Goal: Information Seeking & Learning: Learn about a topic

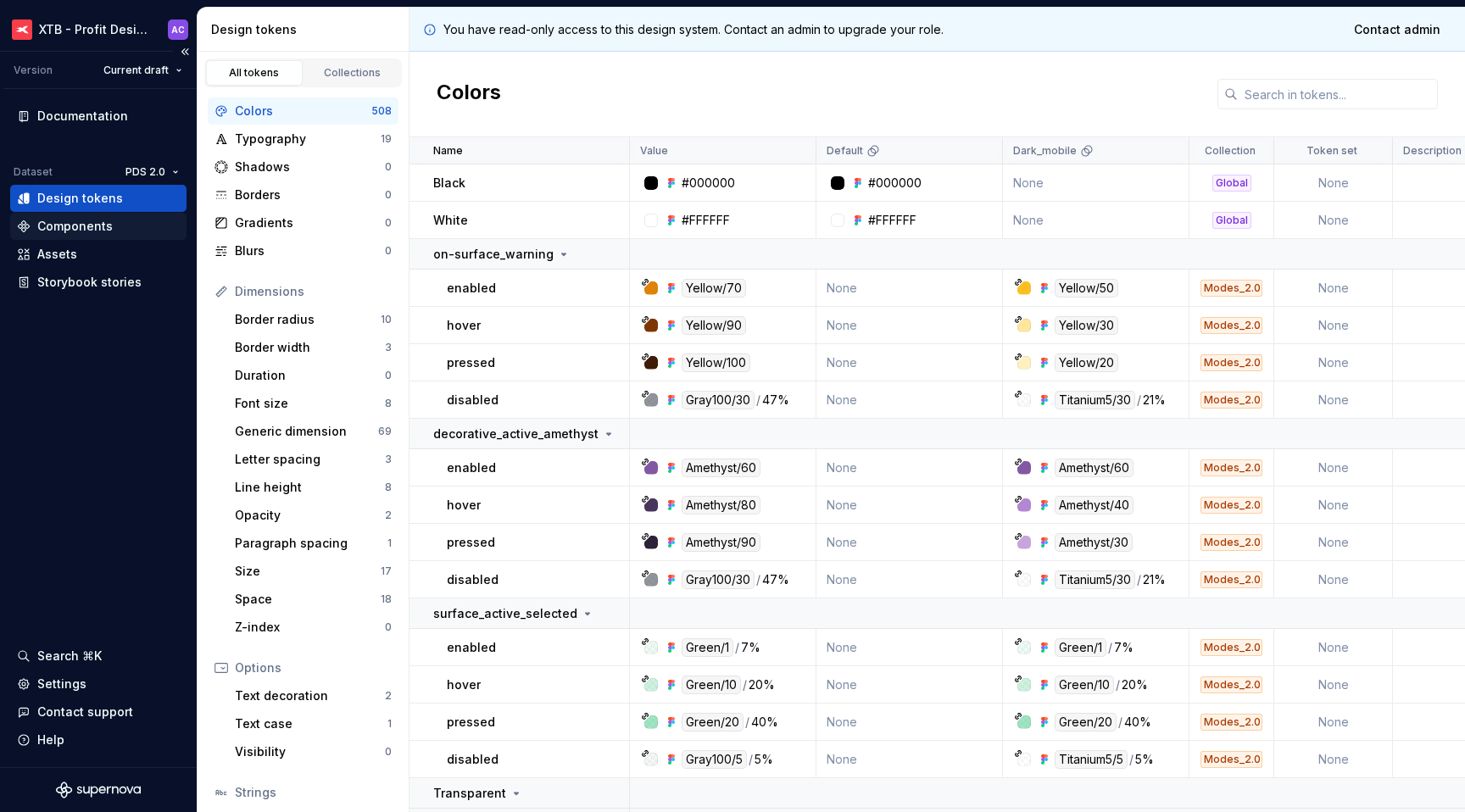
click at [100, 230] on div "Components" at bounding box center [75, 226] width 75 height 17
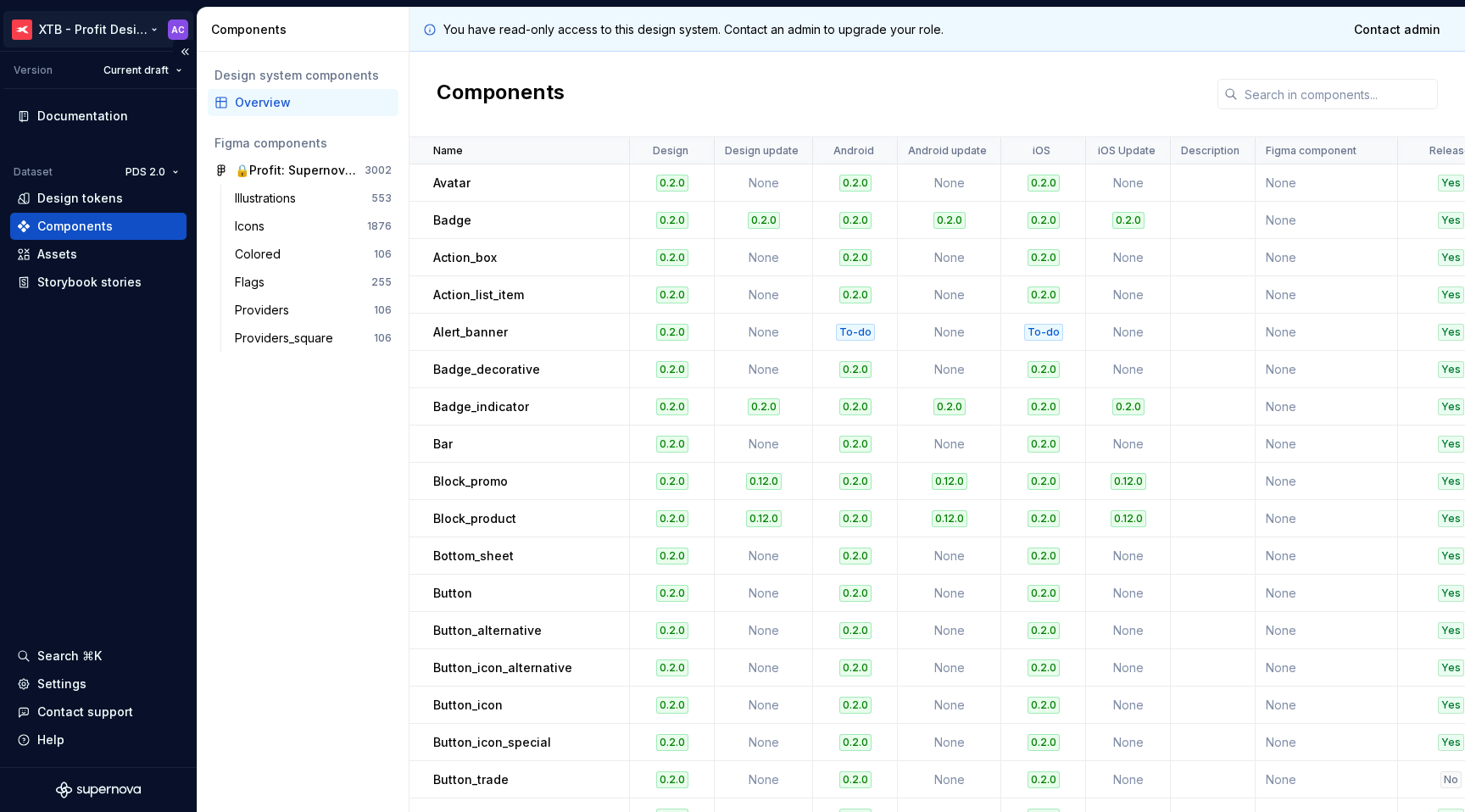
click at [145, 21] on html "XTB - Profit Design System AC Version Current draft Documentation Dataset PDS 2…" at bounding box center [732, 406] width 1465 height 812
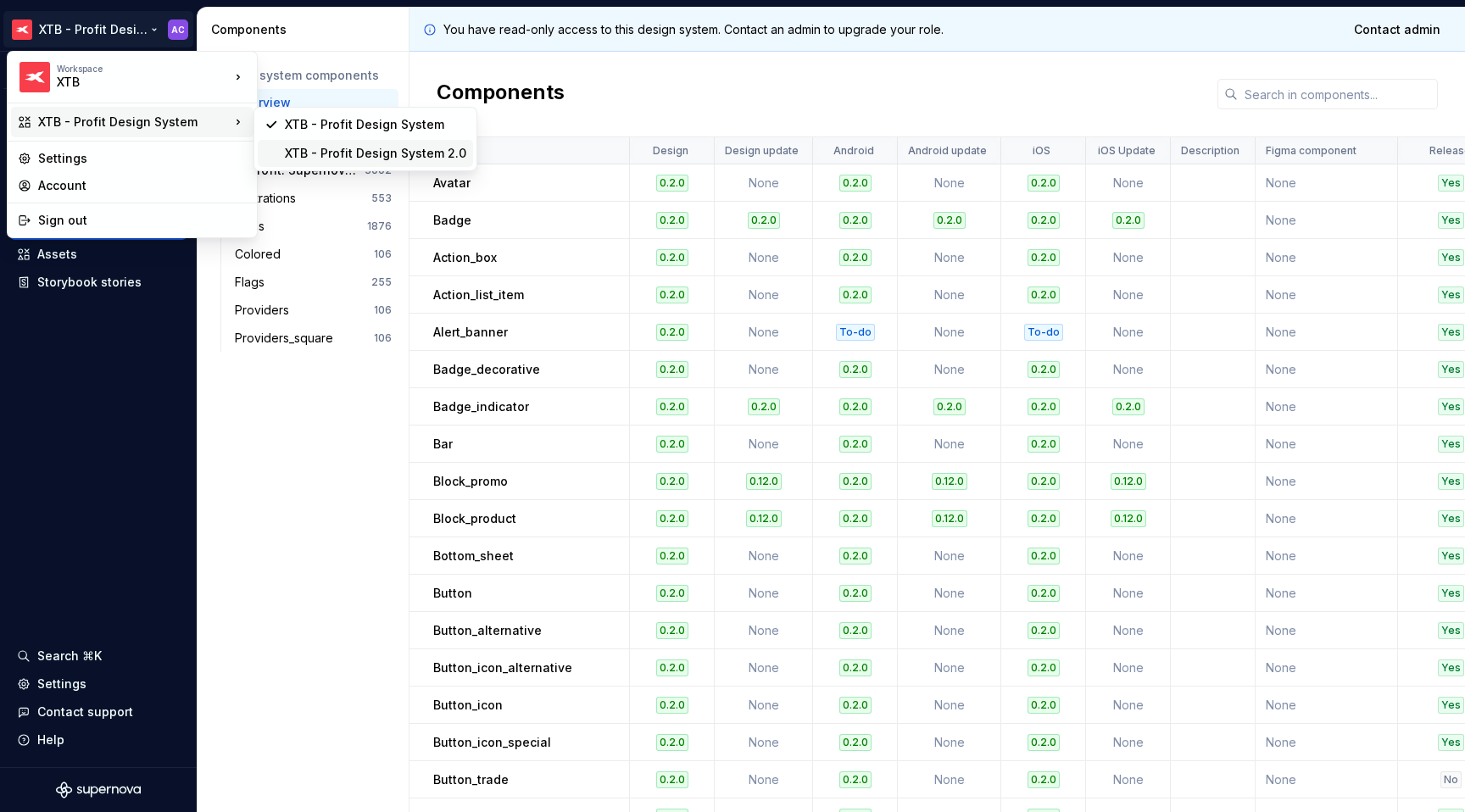
click at [297, 141] on div "XTB - Profit Design System 2.0" at bounding box center [365, 154] width 215 height 27
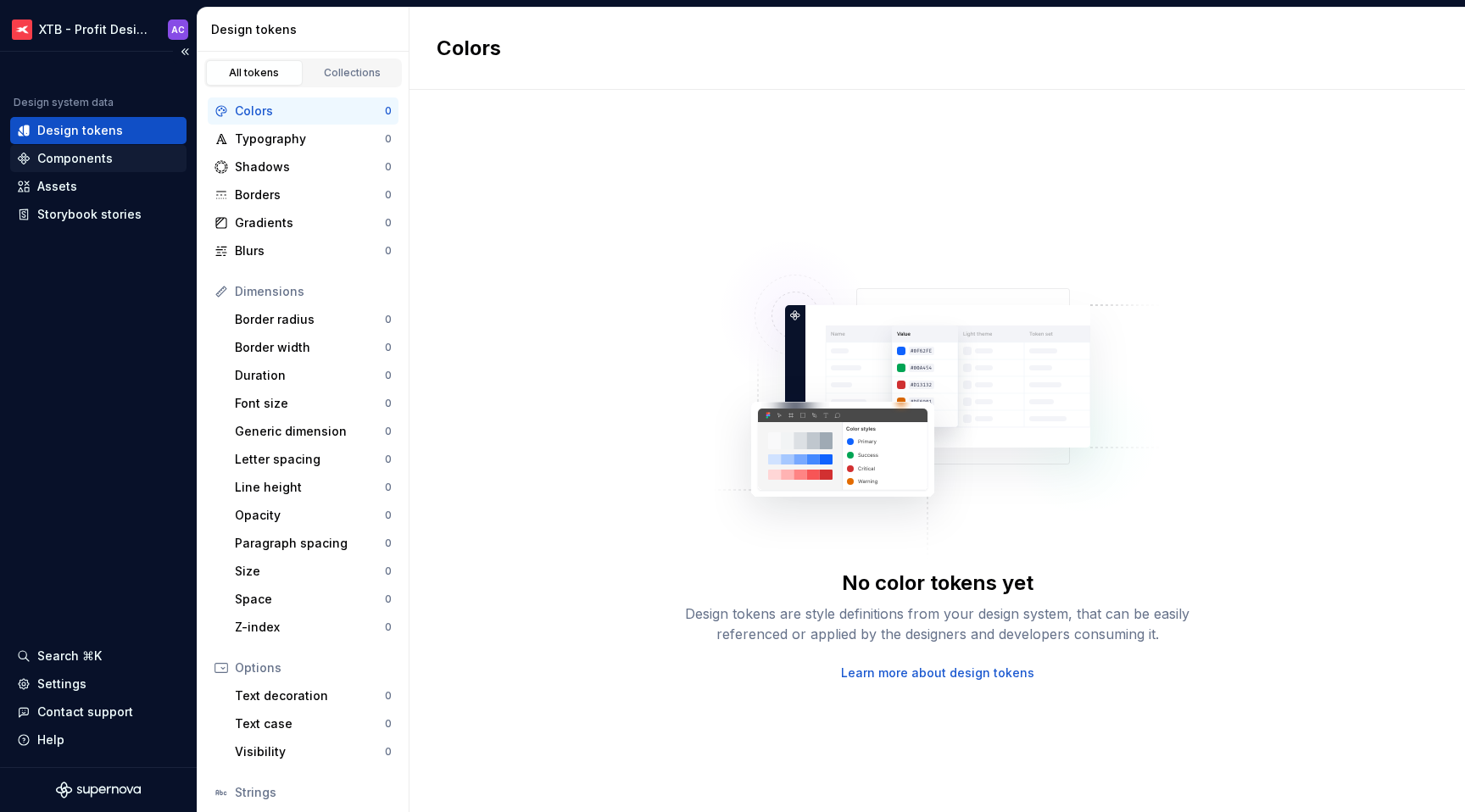
click at [82, 155] on div "Components" at bounding box center [75, 159] width 75 height 17
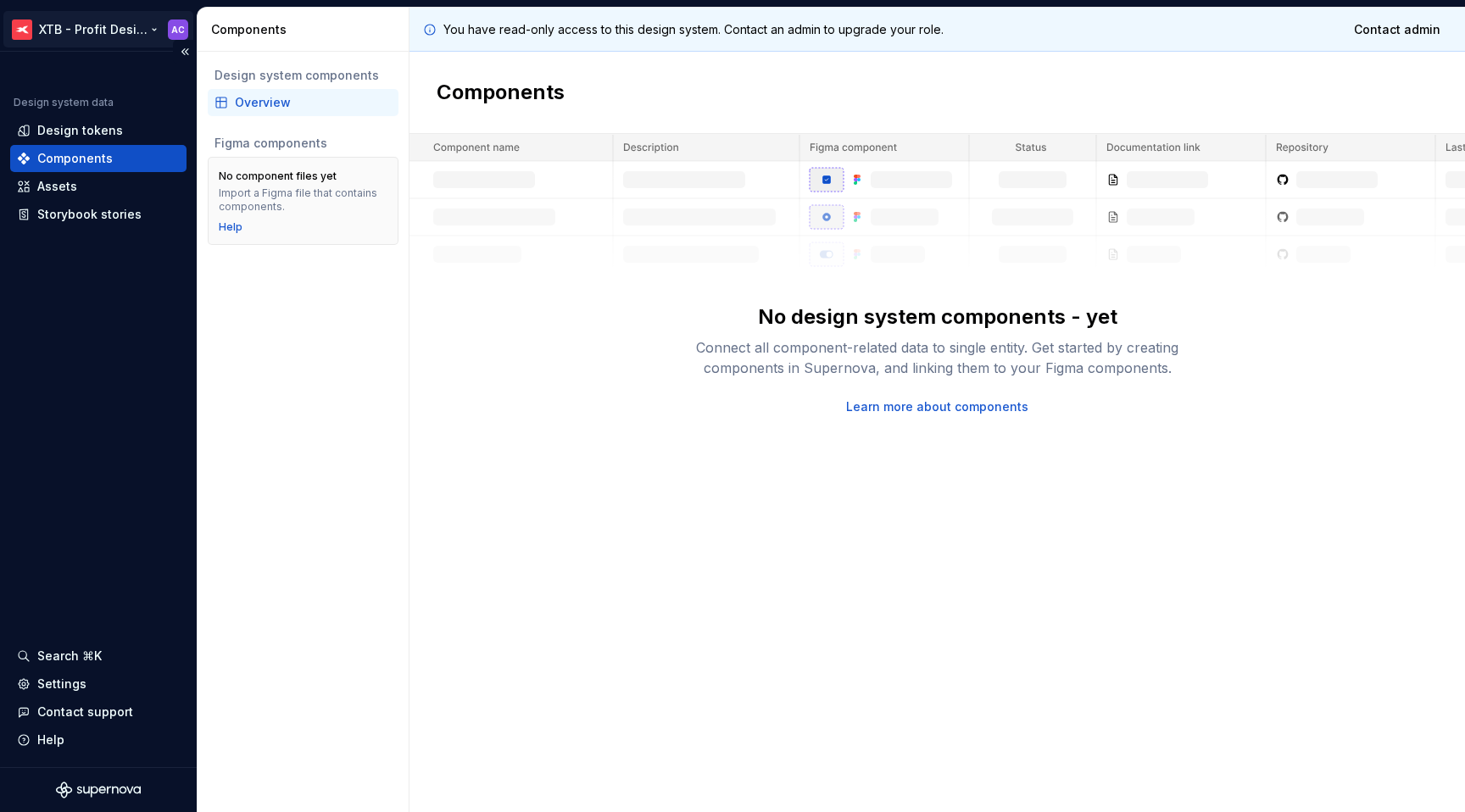
click at [102, 32] on html "XTB - Profit Design System 2.0 AC Design system data Design tokens Components A…" at bounding box center [732, 406] width 1465 height 812
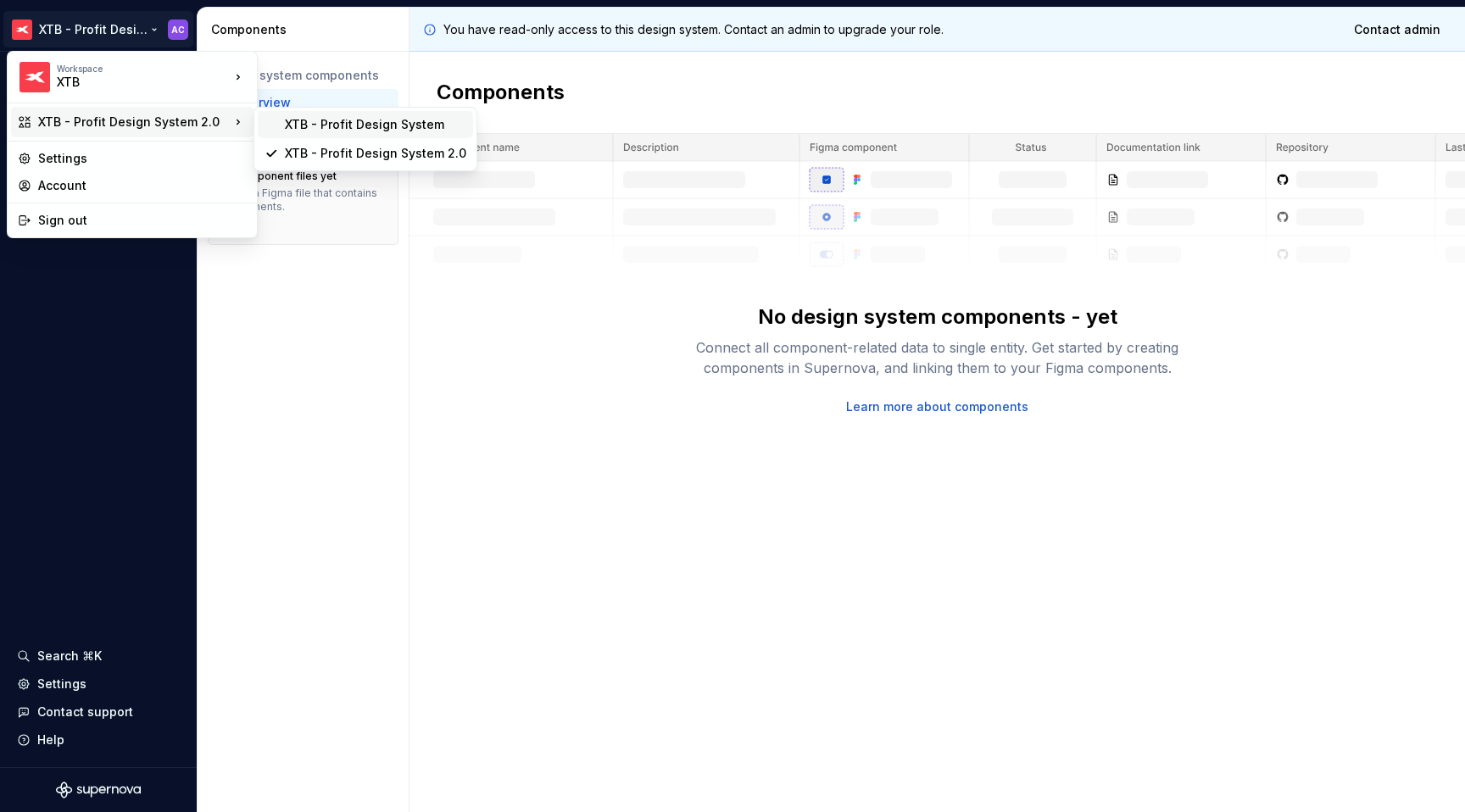
click at [343, 133] on div "XTB - Profit Design System" at bounding box center [365, 125] width 215 height 27
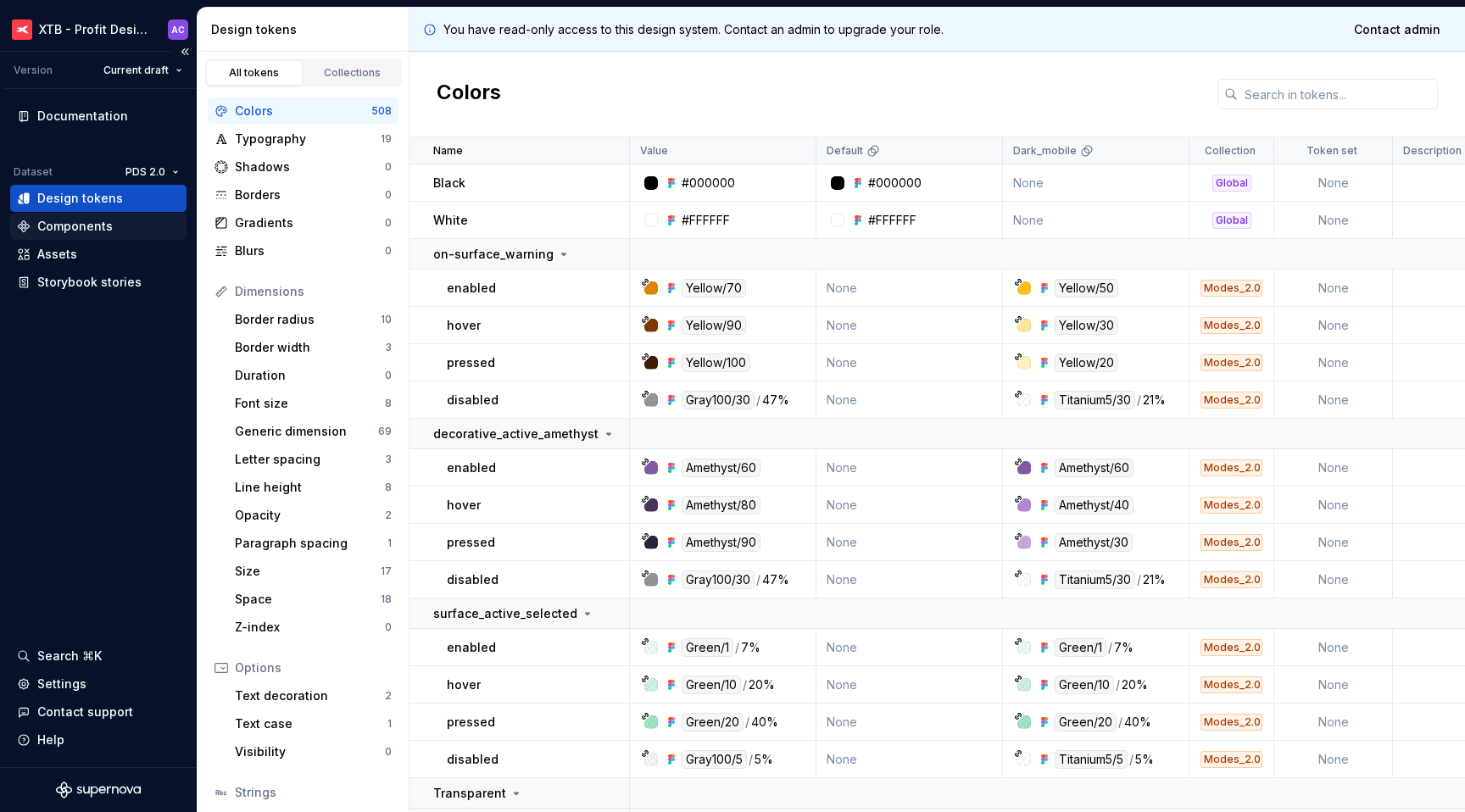
click at [78, 229] on div "Components" at bounding box center [75, 226] width 75 height 17
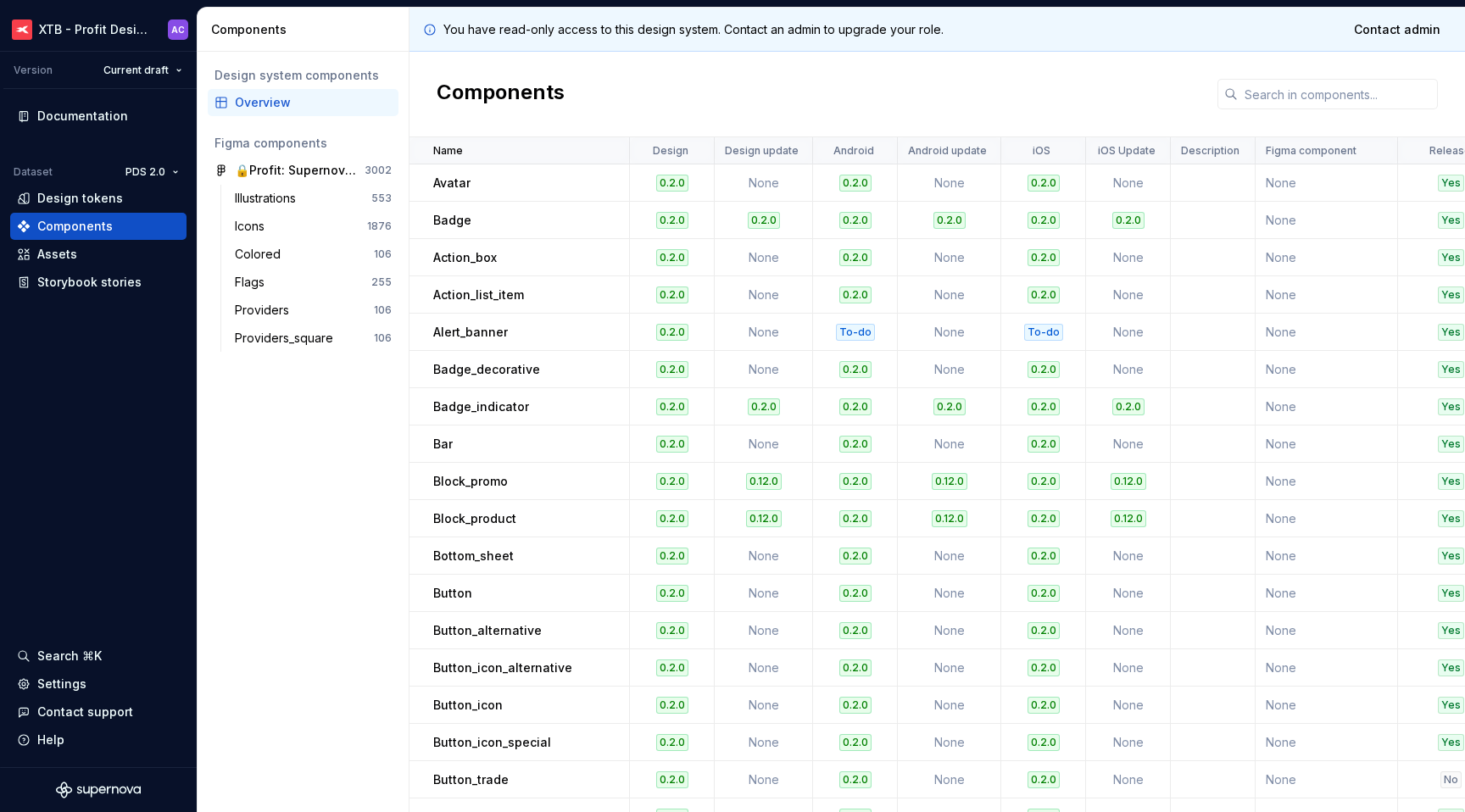
click at [468, 240] on td "Action_box" at bounding box center [520, 258] width 220 height 38
click at [452, 258] on p "Action_box" at bounding box center [465, 258] width 64 height 17
click at [488, 252] on p "Action_box" at bounding box center [465, 258] width 64 height 17
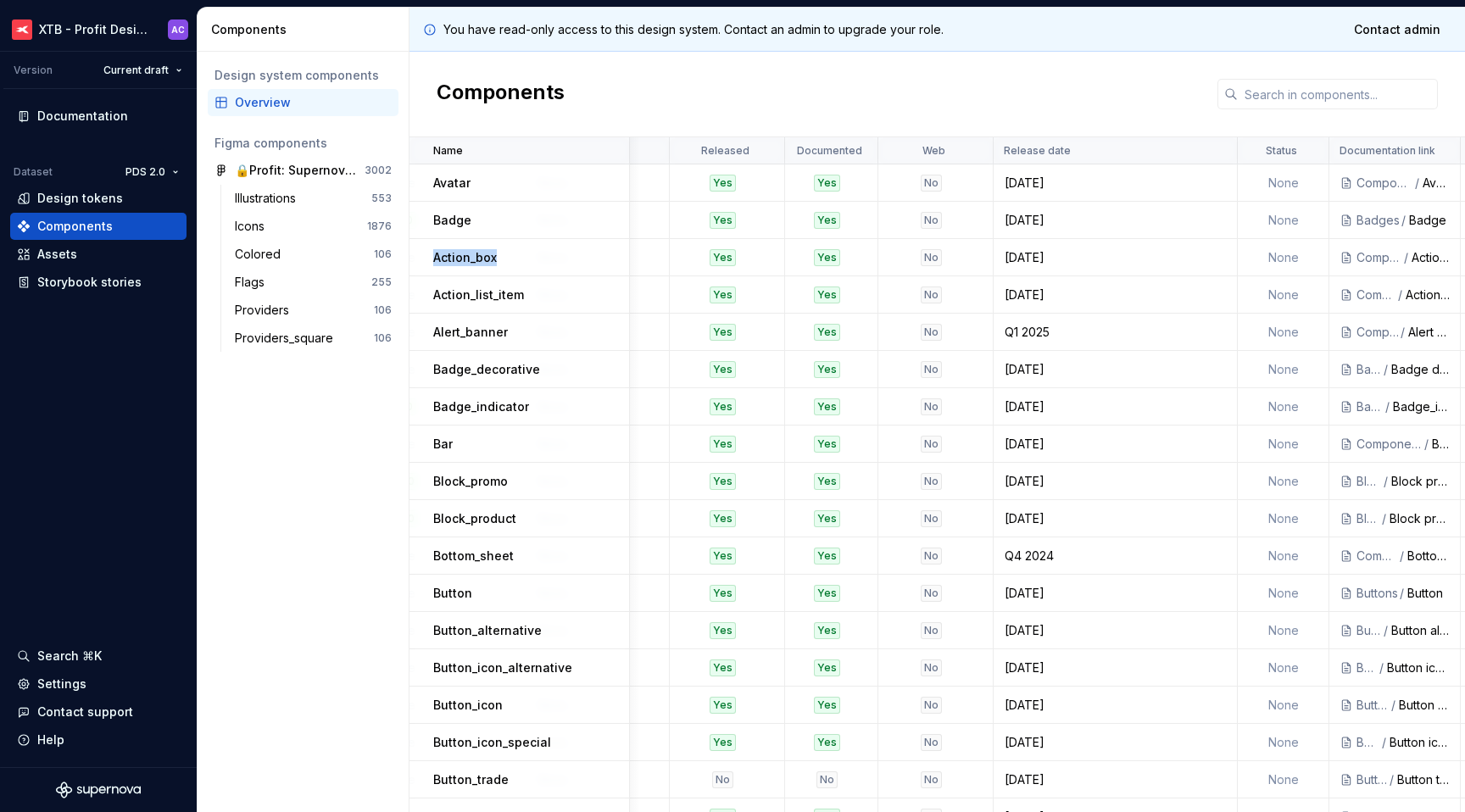
scroll to position [0, 1289]
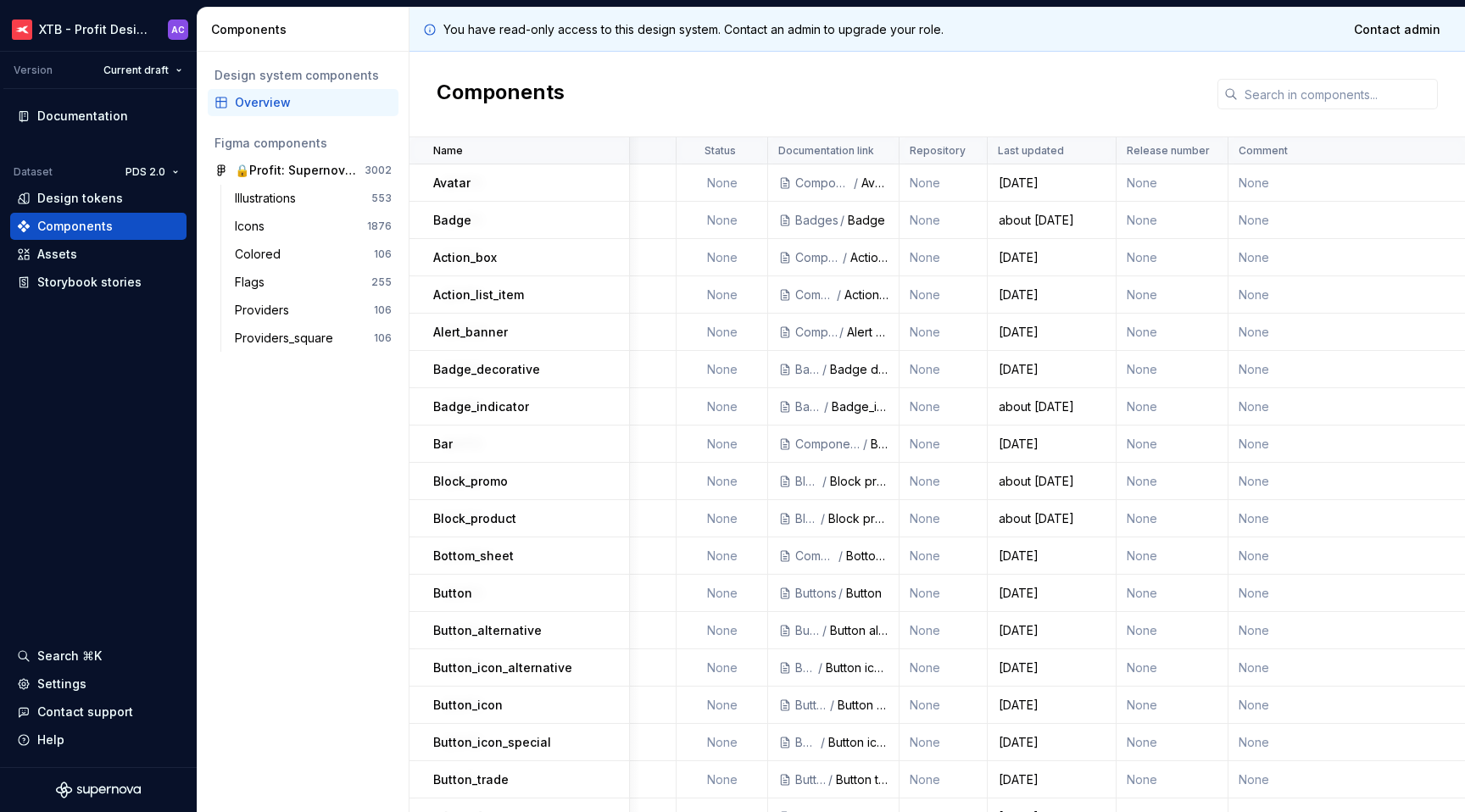
click at [857, 258] on div "Action box" at bounding box center [869, 258] width 38 height 17
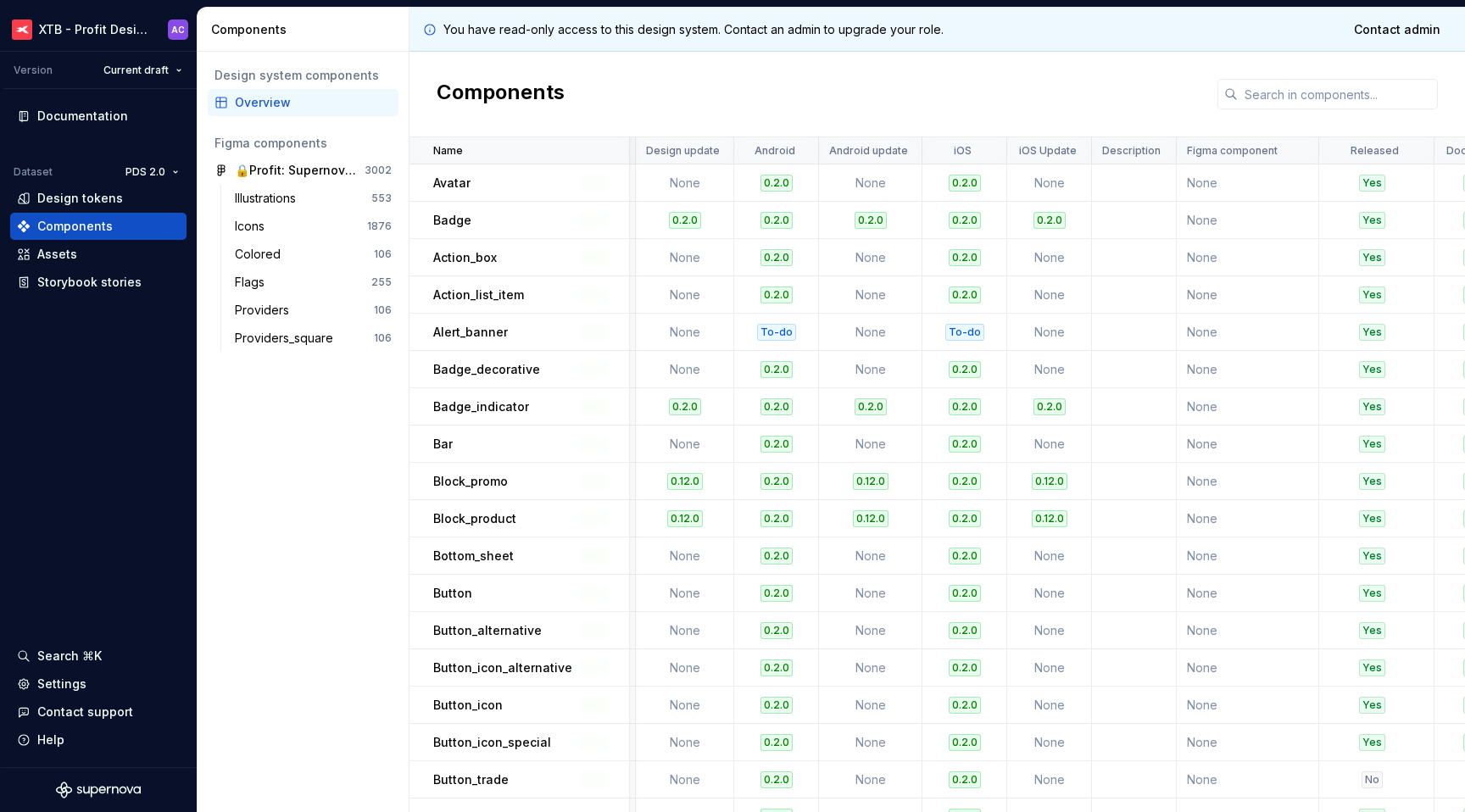
scroll to position [0, 0]
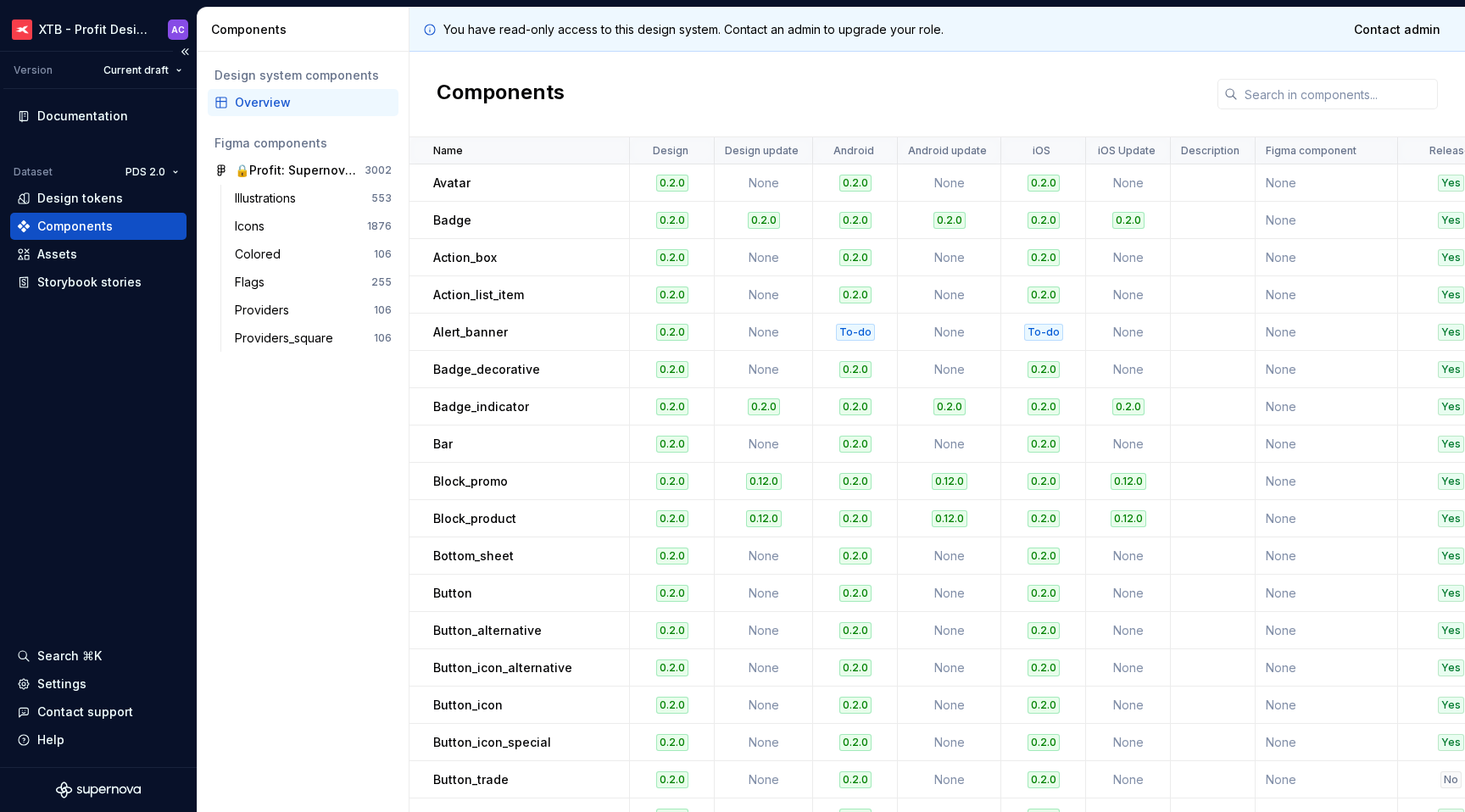
click at [70, 72] on div "Current draft" at bounding box center [125, 71] width 129 height 24
click at [129, 105] on div "Documentation" at bounding box center [98, 116] width 177 height 27
